Goal: Navigation & Orientation: Understand site structure

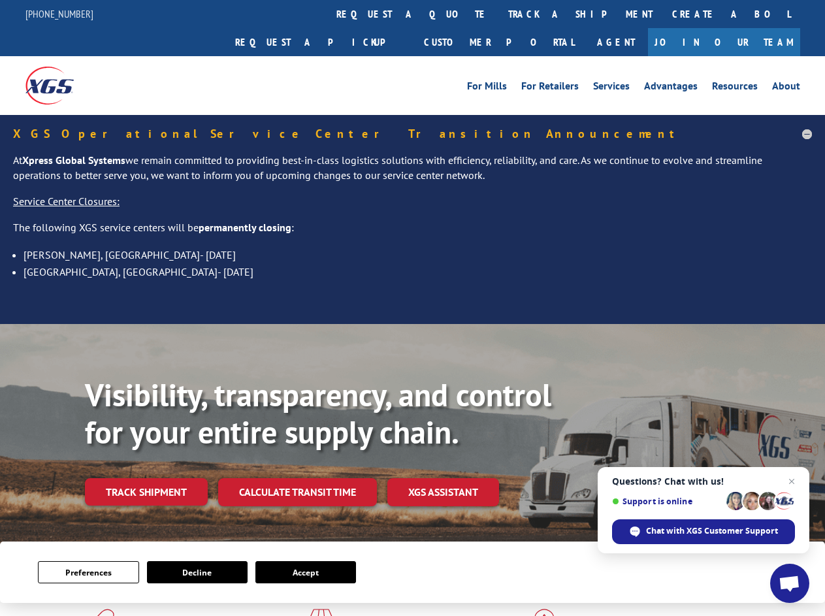
click at [412, 324] on div "Visibility, transparency, and control for your entire supply chain. Track shipm…" at bounding box center [412, 458] width 825 height 269
click at [88, 573] on button "Preferences" at bounding box center [88, 572] width 101 height 22
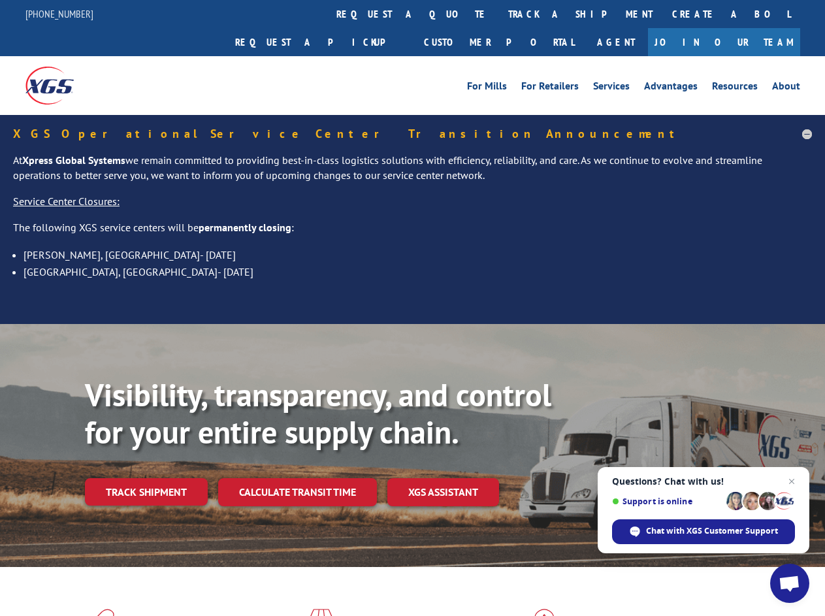
click at [412, 324] on div "Visibility, transparency, and control for your entire supply chain. Track shipm…" at bounding box center [412, 458] width 825 height 269
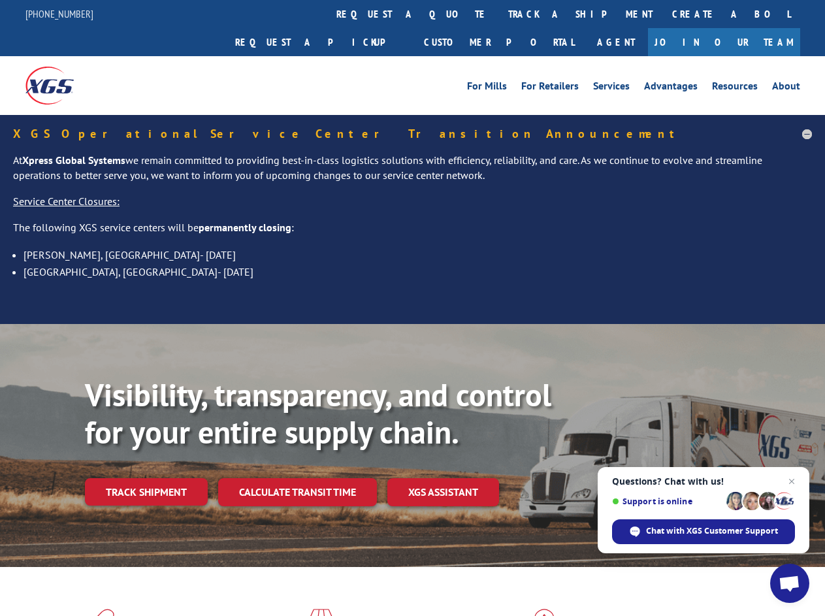
scroll to position [624, 0]
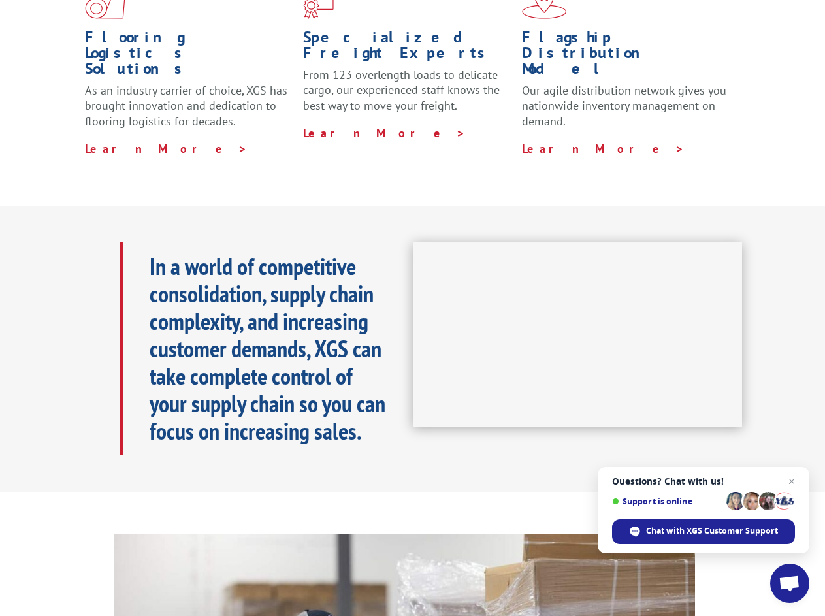
click at [538, 29] on h1 "Flagship Distribution Model" at bounding box center [626, 56] width 208 height 54
